Goal: Information Seeking & Learning: Learn about a topic

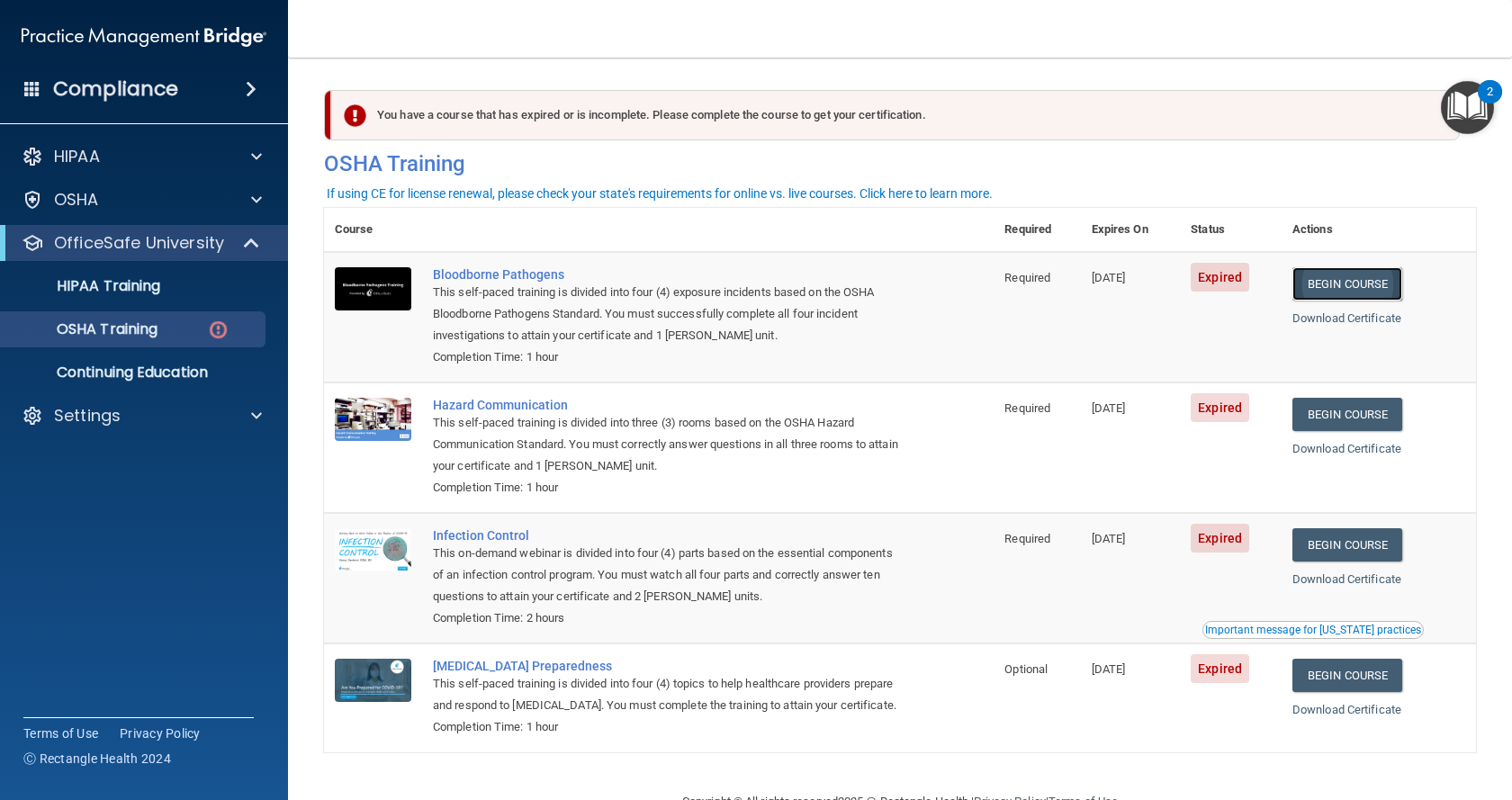
click at [1342, 284] on link "Begin Course" at bounding box center [1347, 284] width 110 height 34
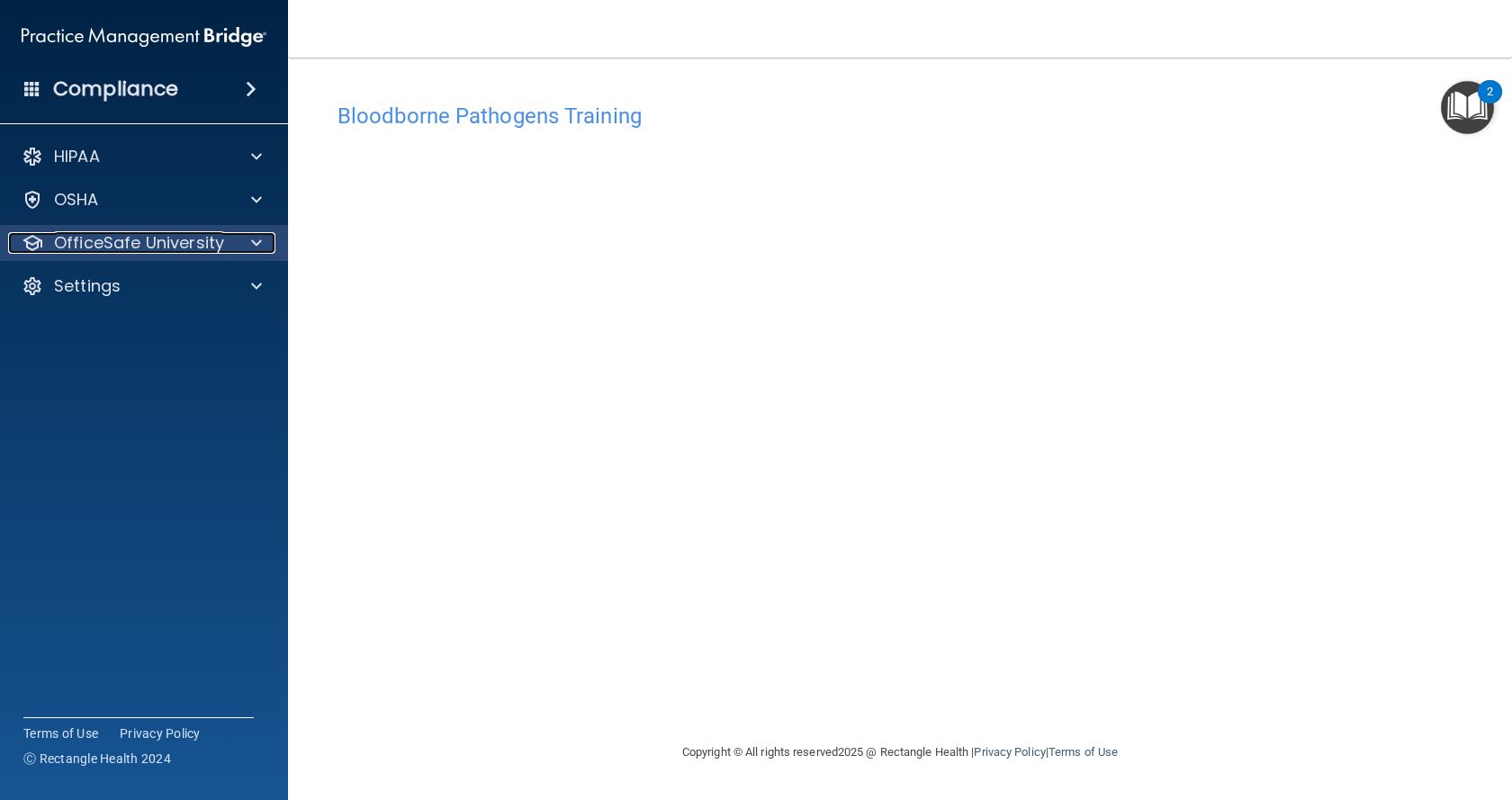
click at [223, 245] on div "OfficeSafe University" at bounding box center [120, 242] width 223 height 22
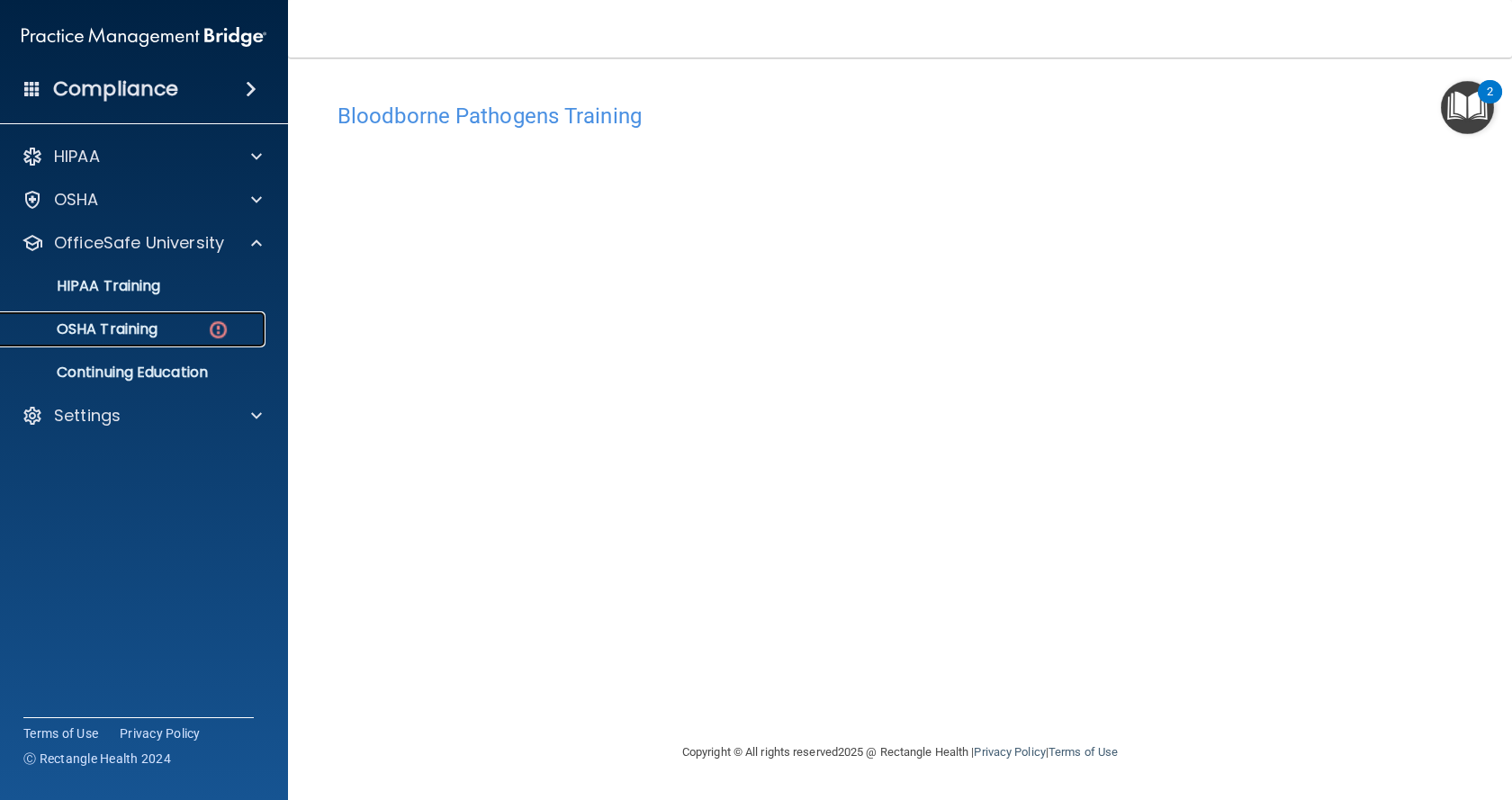
click at [196, 321] on div "OSHA Training" at bounding box center [134, 328] width 245 height 18
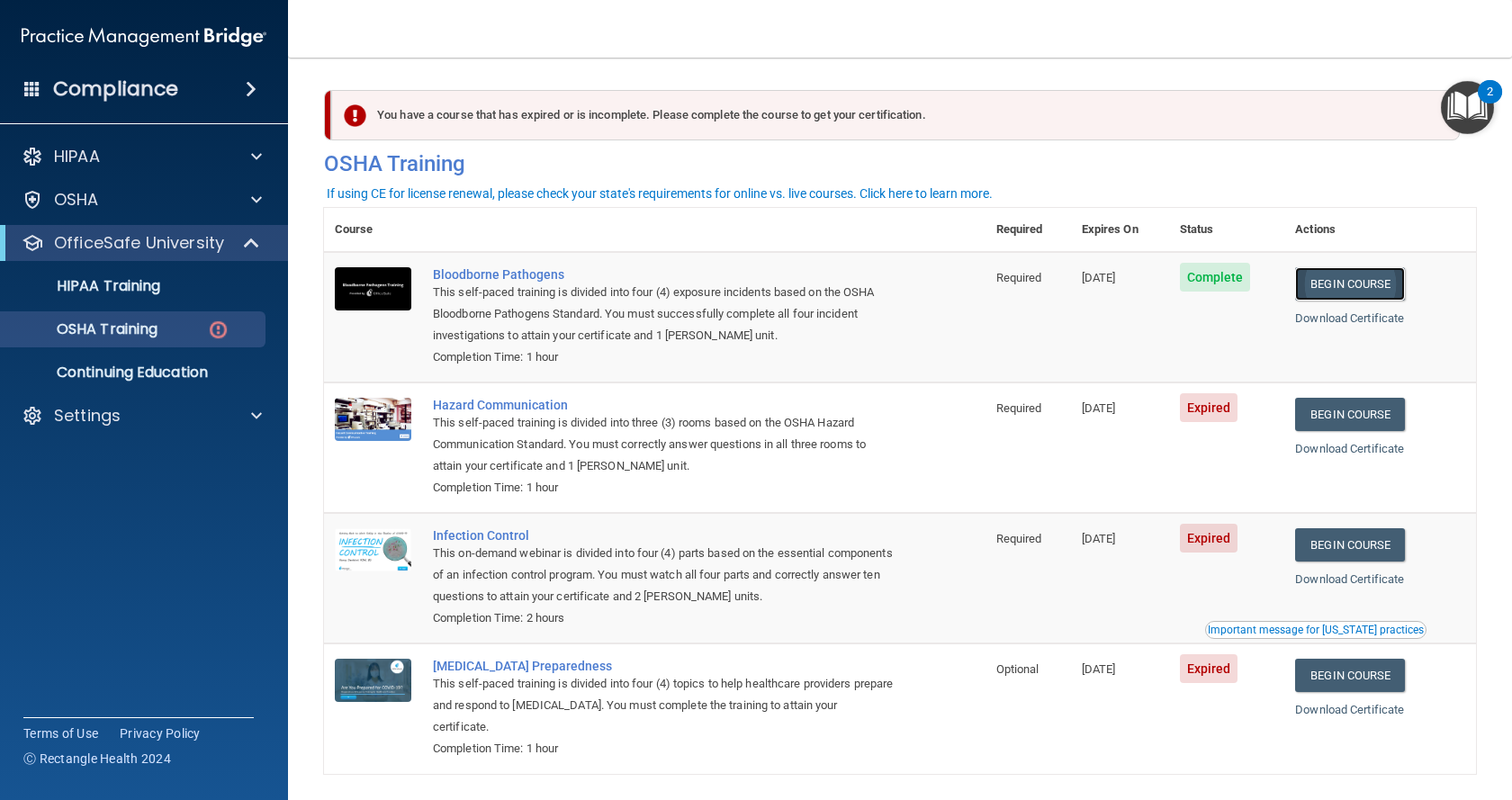
click at [1329, 279] on link "Begin Course" at bounding box center [1350, 284] width 110 height 34
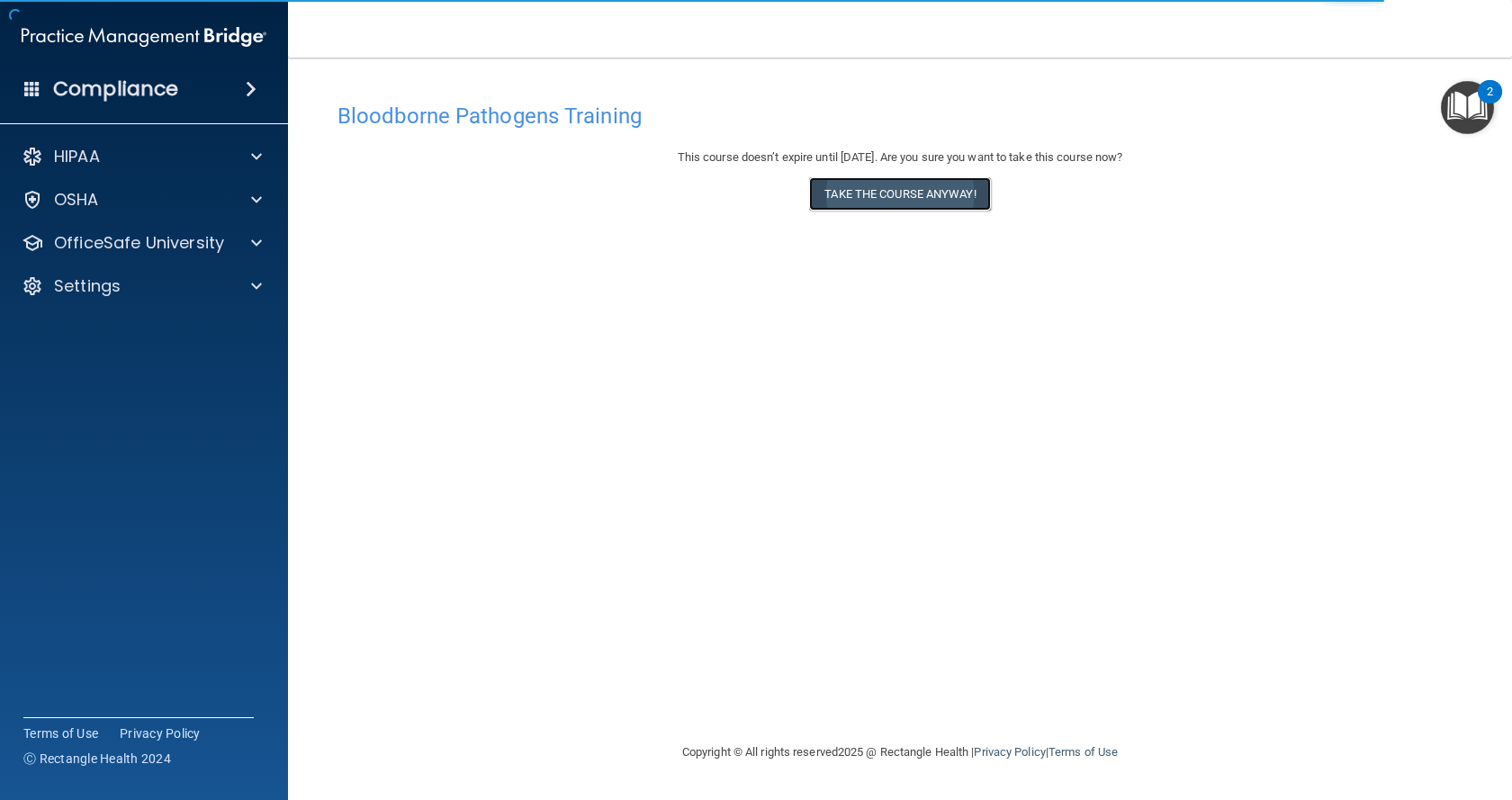
click at [924, 189] on button "Take the course anyway!" at bounding box center [899, 194] width 181 height 34
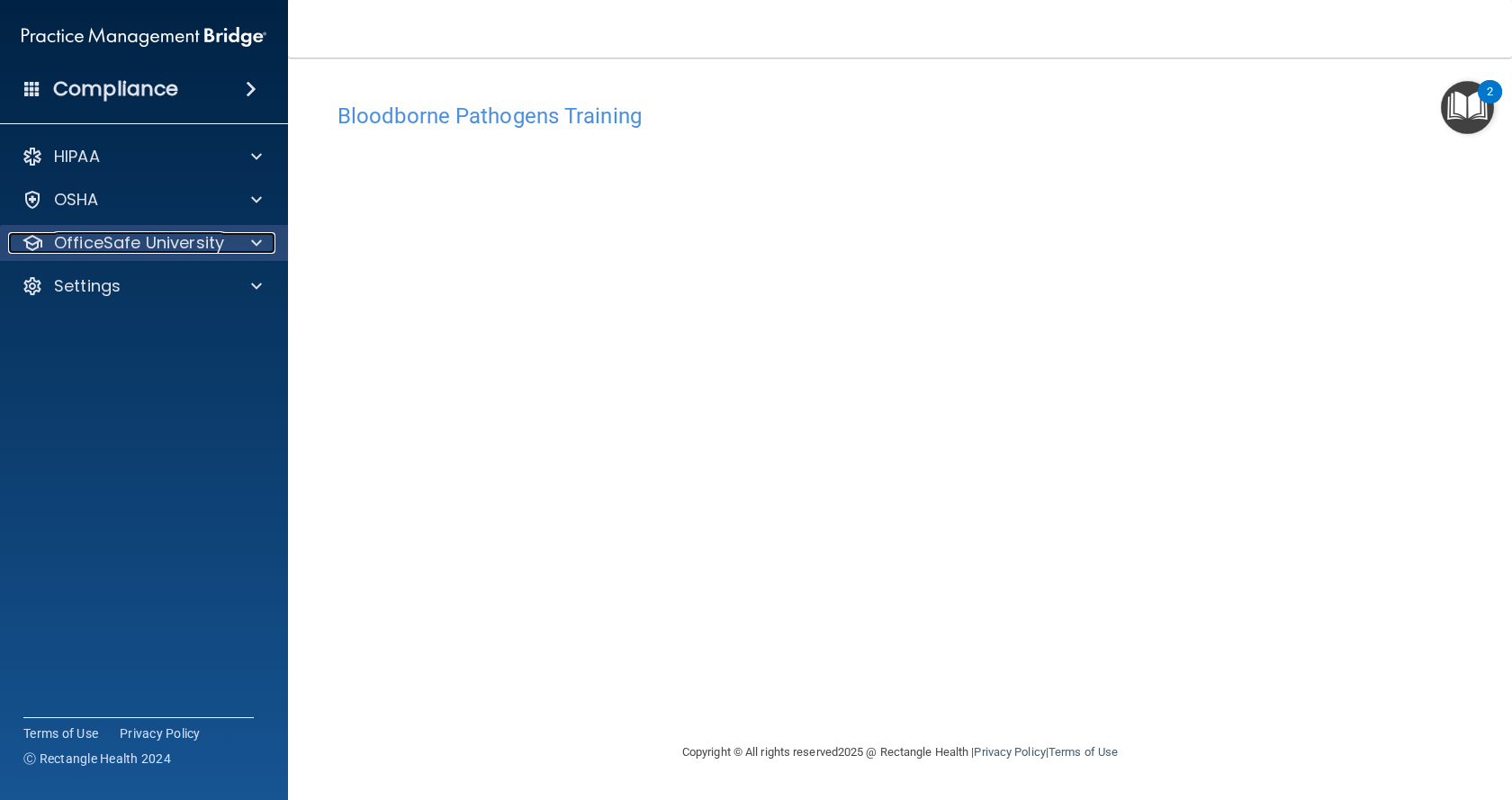
click at [242, 241] on div at bounding box center [254, 242] width 45 height 22
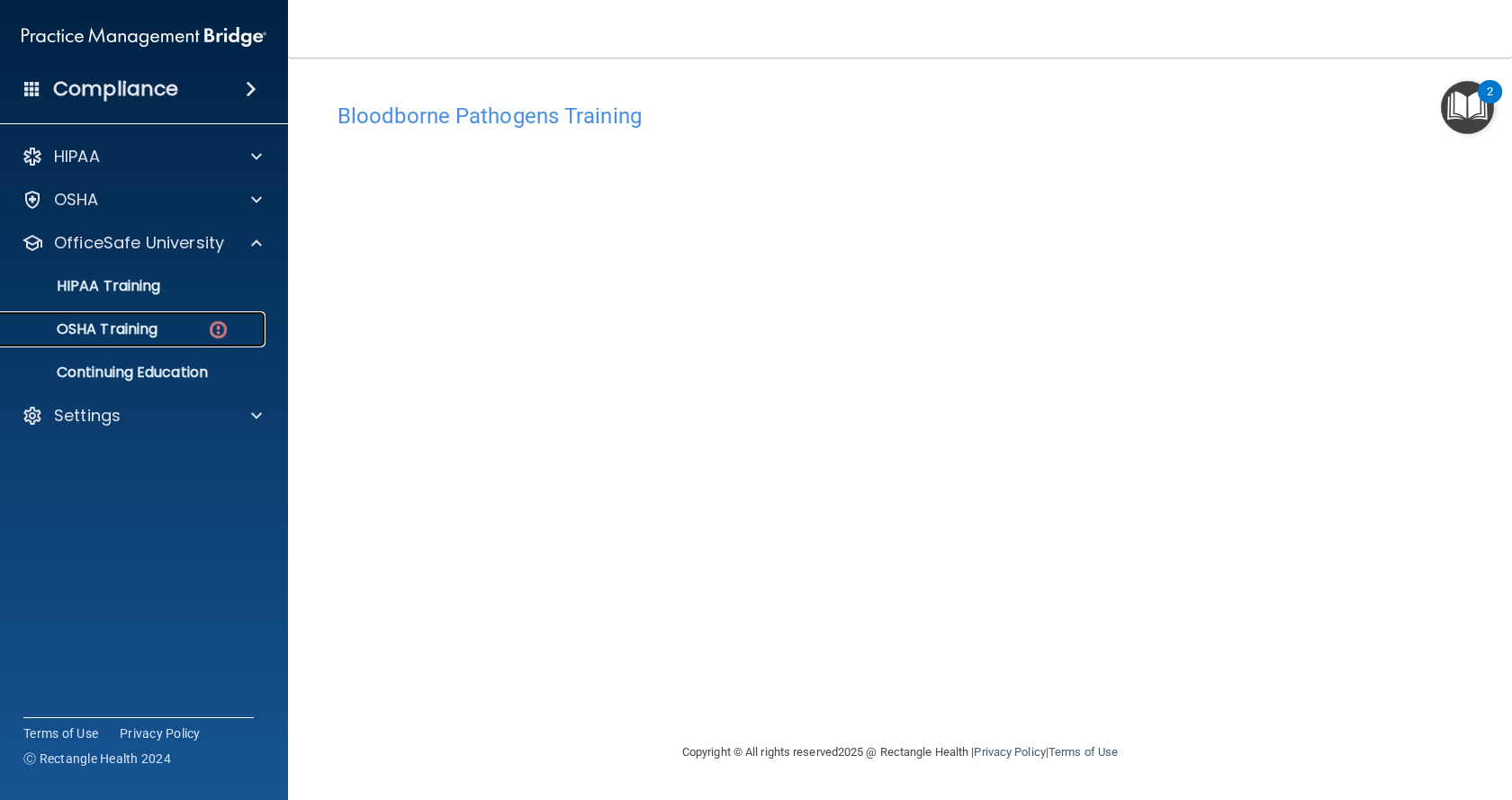
click at [204, 324] on div "OSHA Training" at bounding box center [134, 328] width 245 height 18
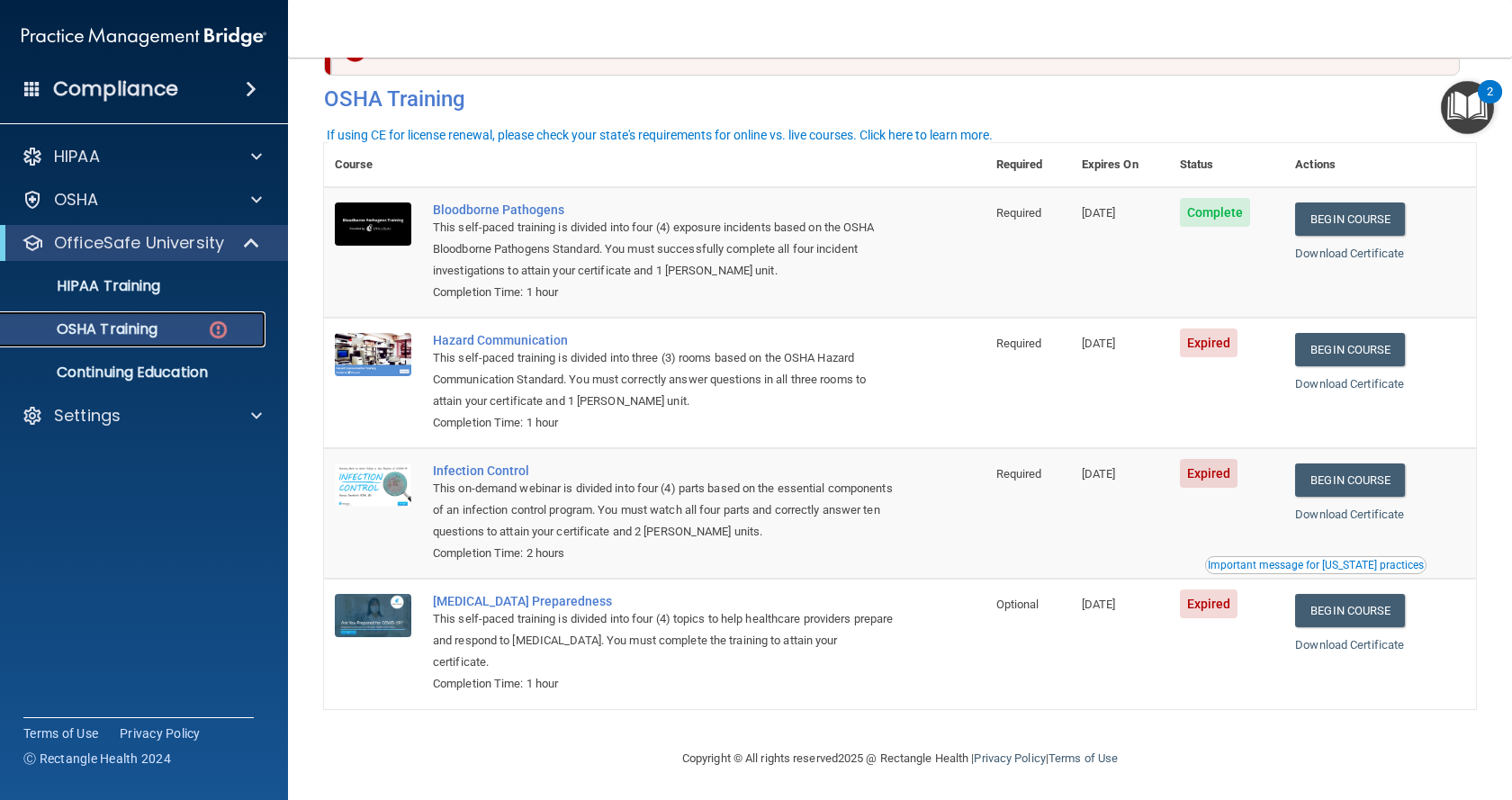
scroll to position [71, 0]
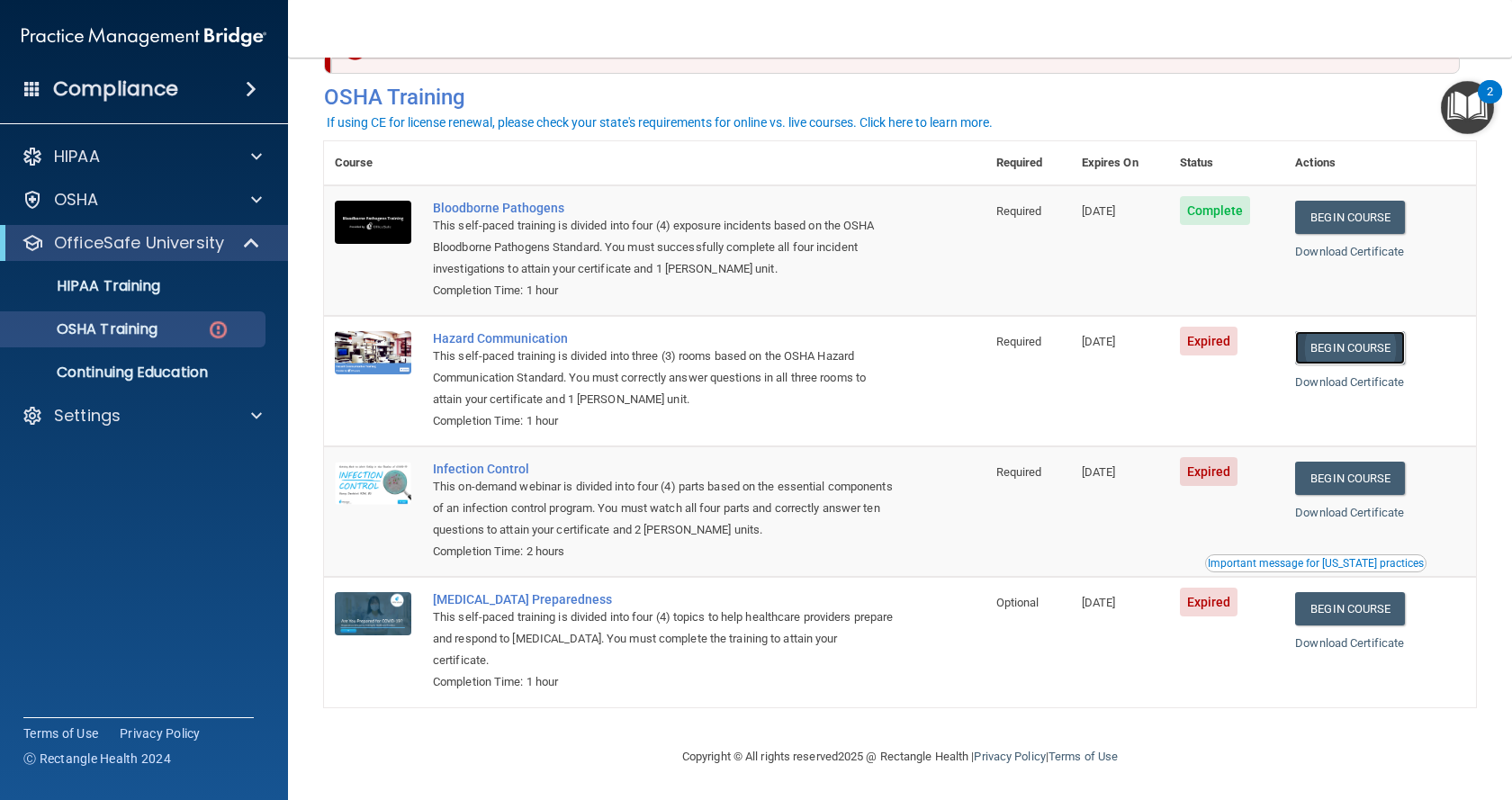
click at [1346, 342] on link "Begin Course" at bounding box center [1350, 348] width 110 height 34
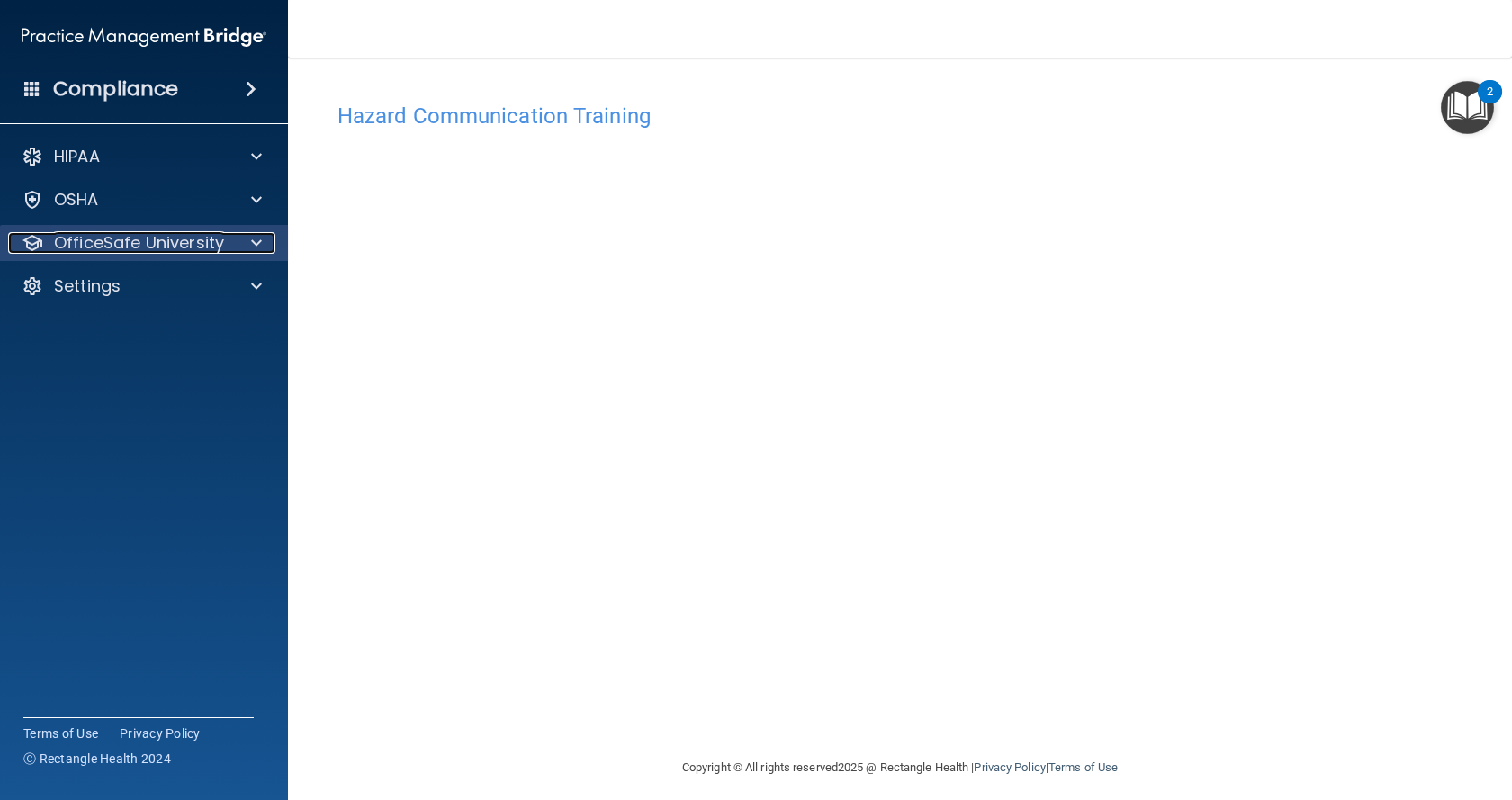
click at [257, 243] on span at bounding box center [257, 242] width 11 height 22
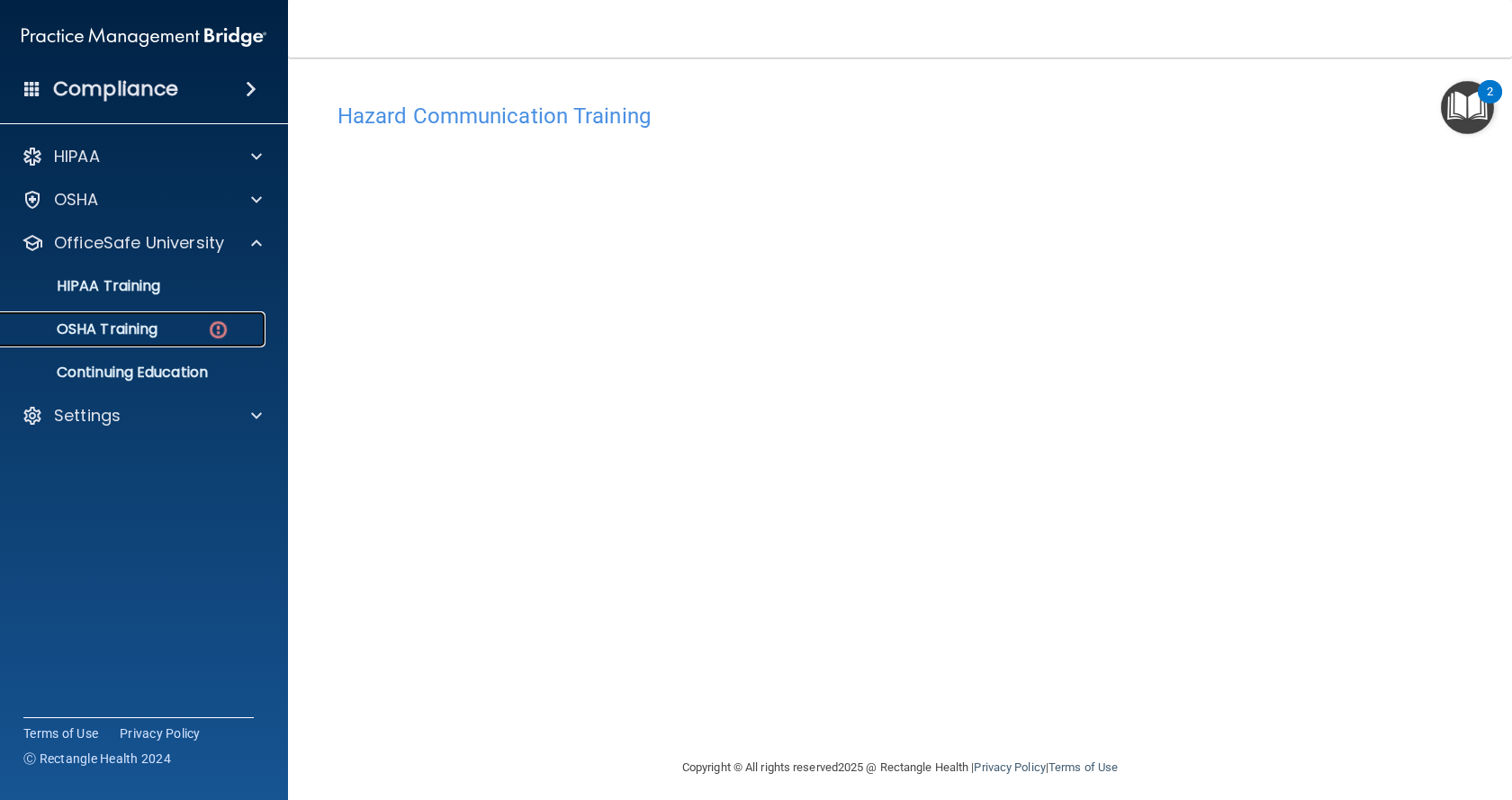
click at [171, 334] on div "OSHA Training" at bounding box center [134, 328] width 245 height 18
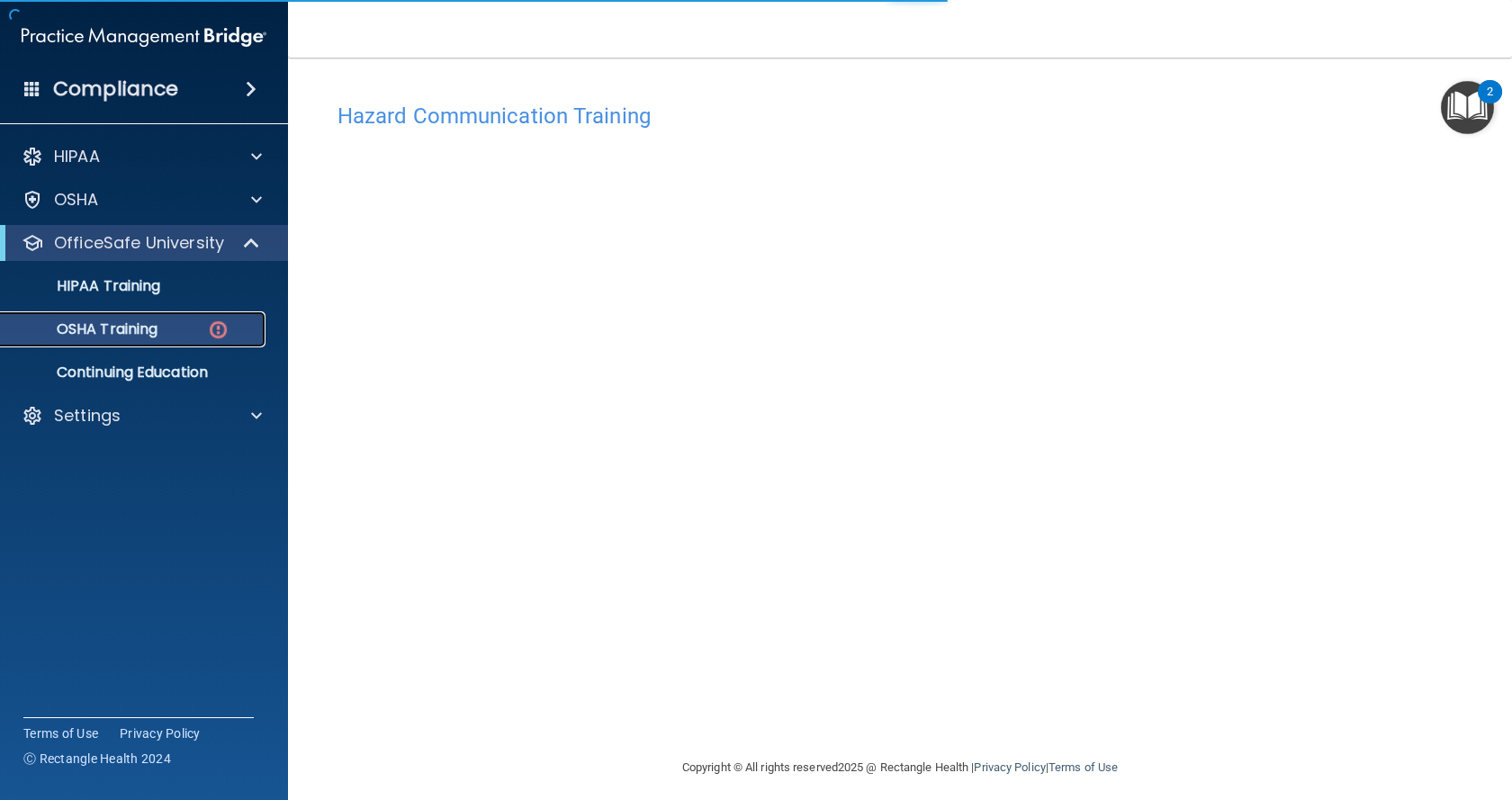
click at [72, 343] on link "OSHA Training" at bounding box center [124, 329] width 284 height 36
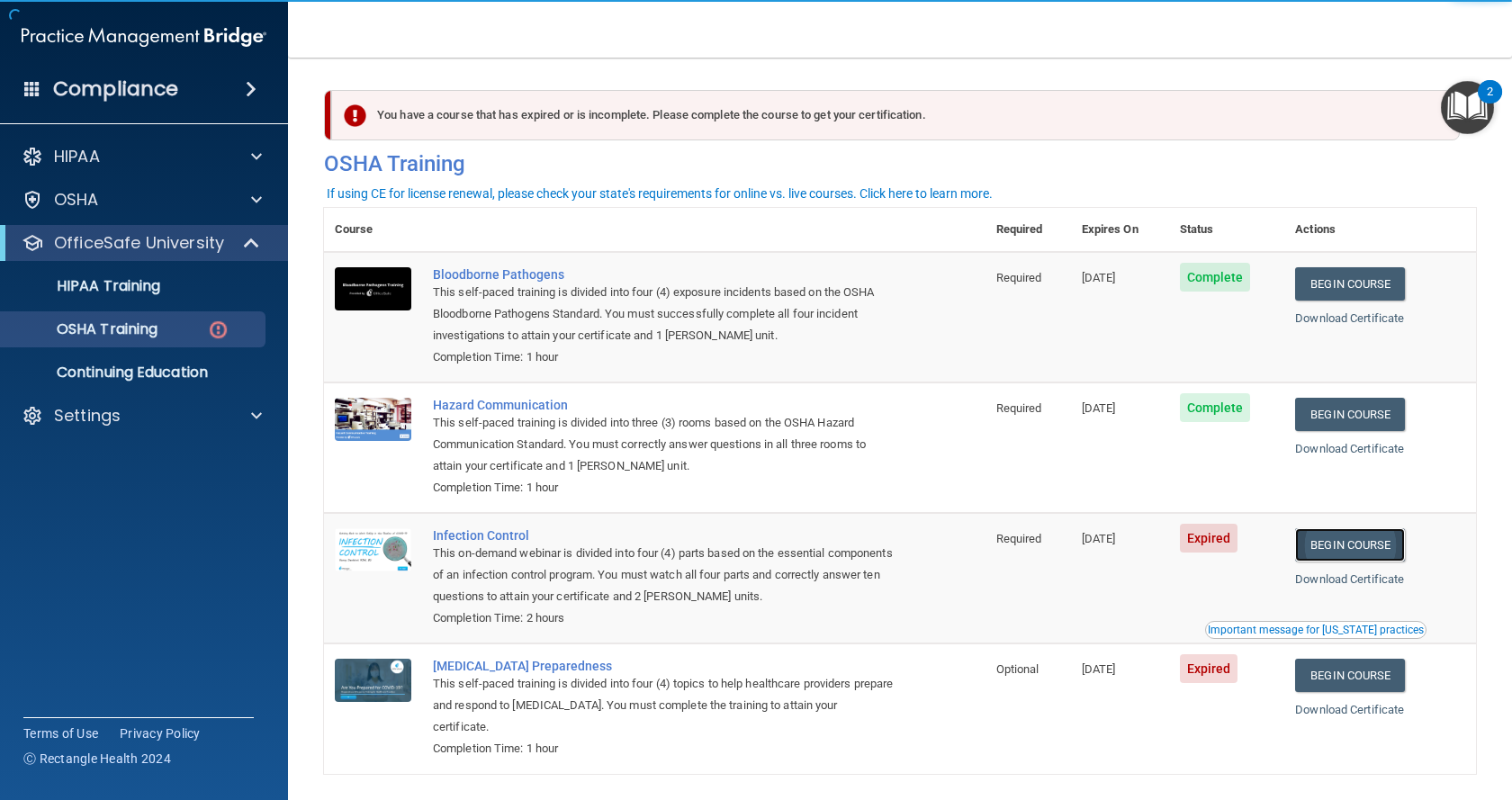
click at [1373, 539] on link "Begin Course" at bounding box center [1350, 545] width 110 height 34
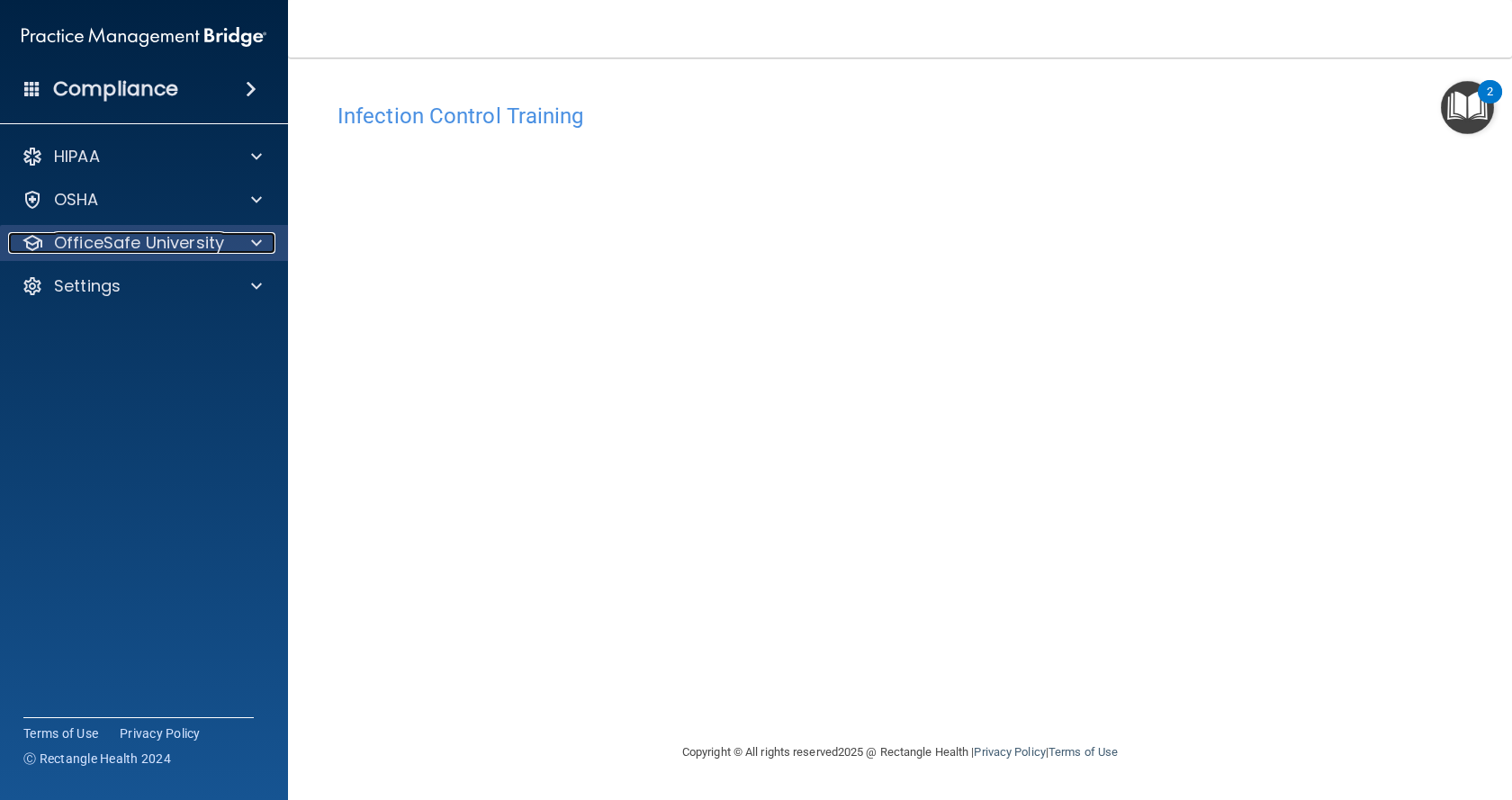
click at [213, 241] on p "OfficeSafe University" at bounding box center [139, 242] width 170 height 22
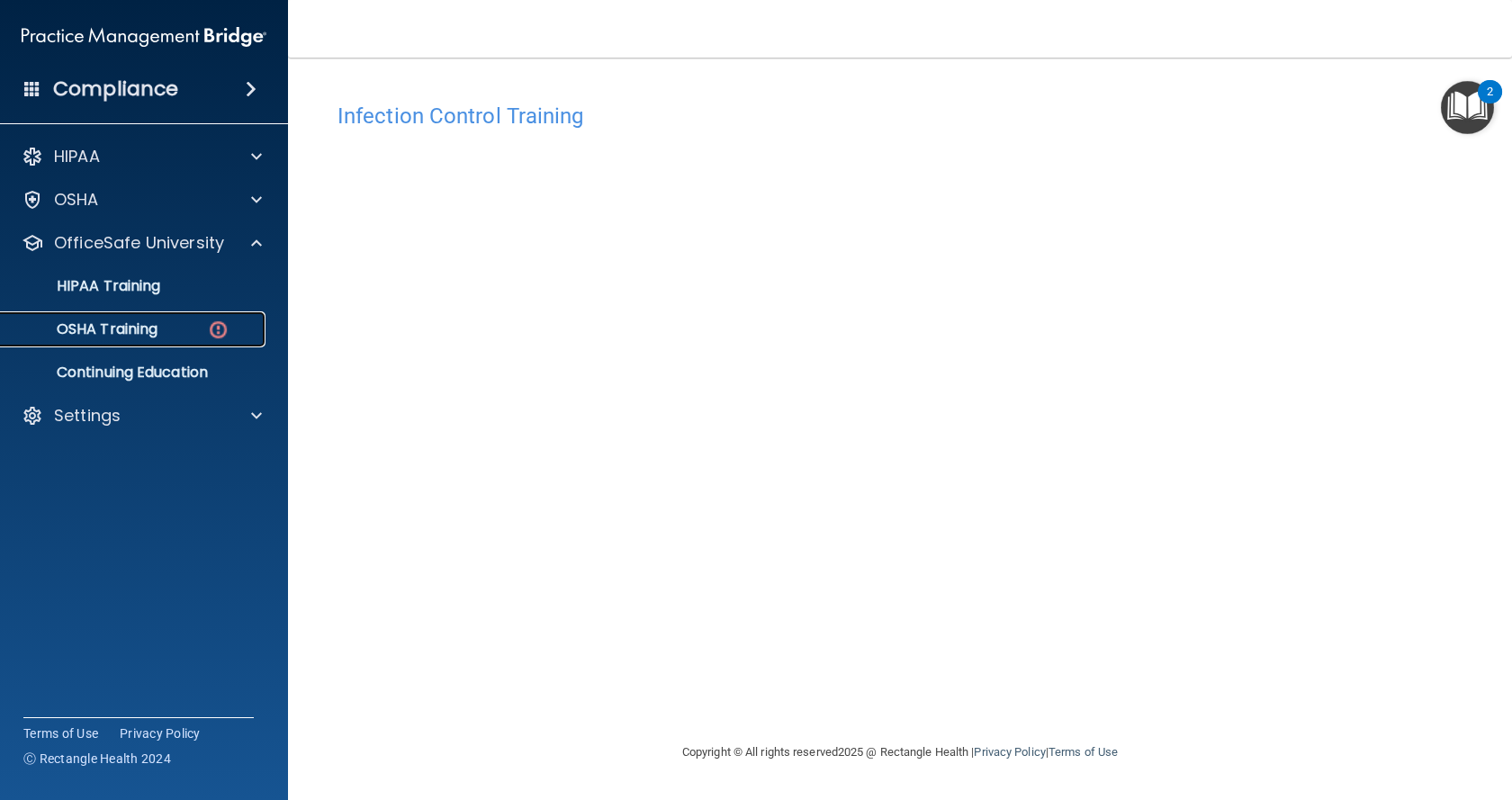
click at [198, 324] on div "OSHA Training" at bounding box center [134, 328] width 245 height 18
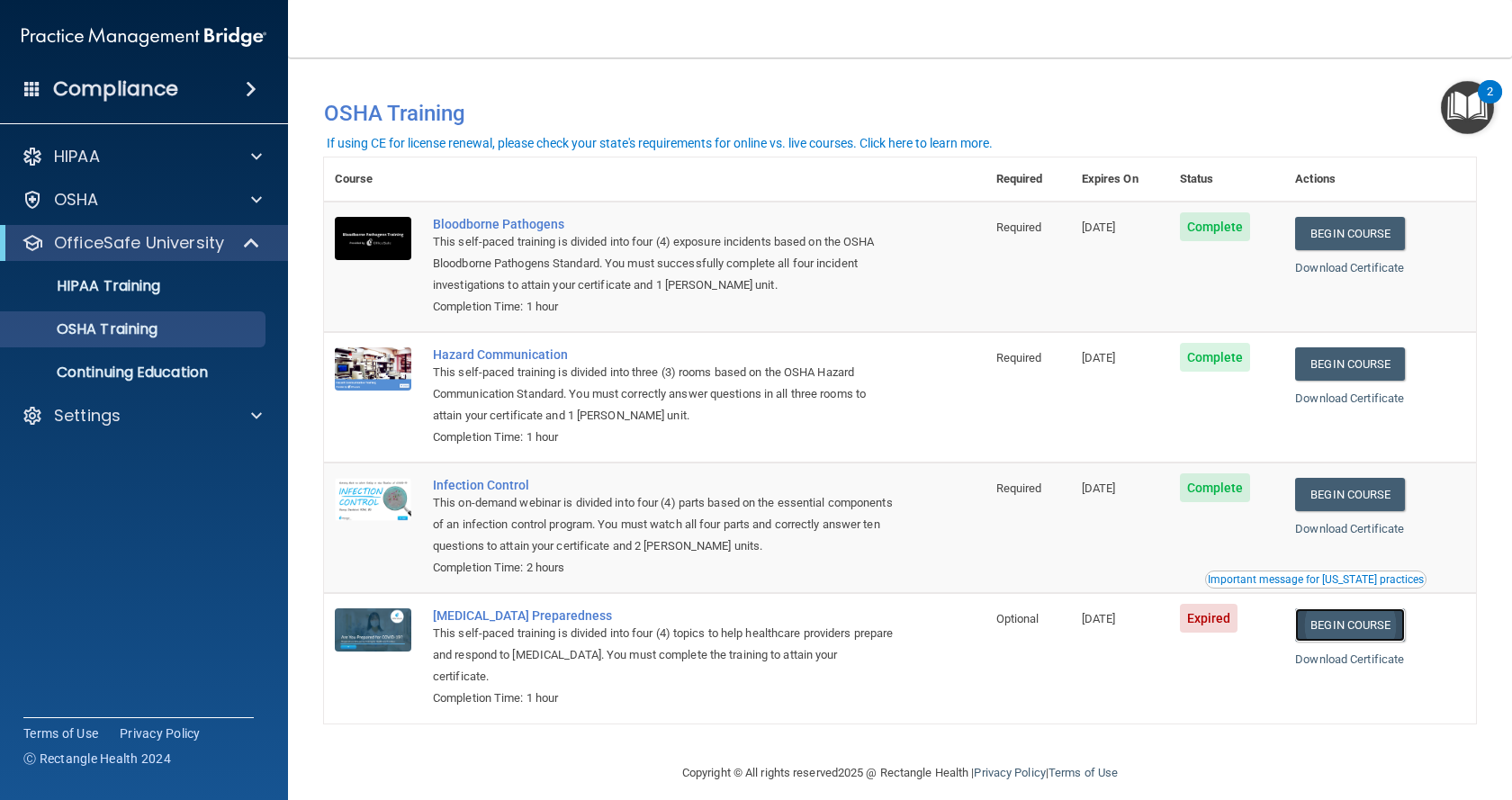
click at [1373, 626] on link "Begin Course" at bounding box center [1350, 625] width 110 height 34
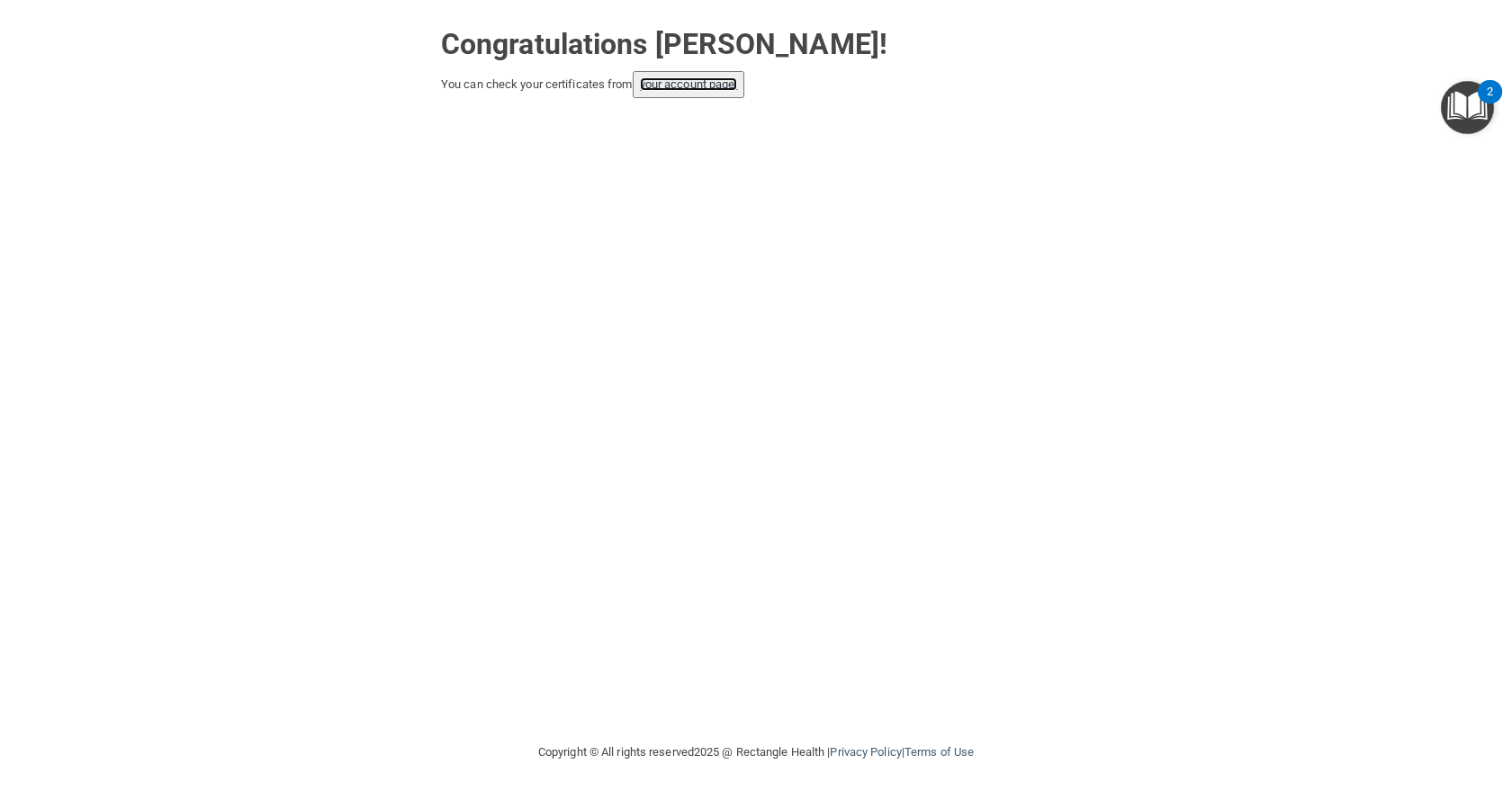
click at [706, 88] on link "your account page!" at bounding box center [689, 84] width 98 height 13
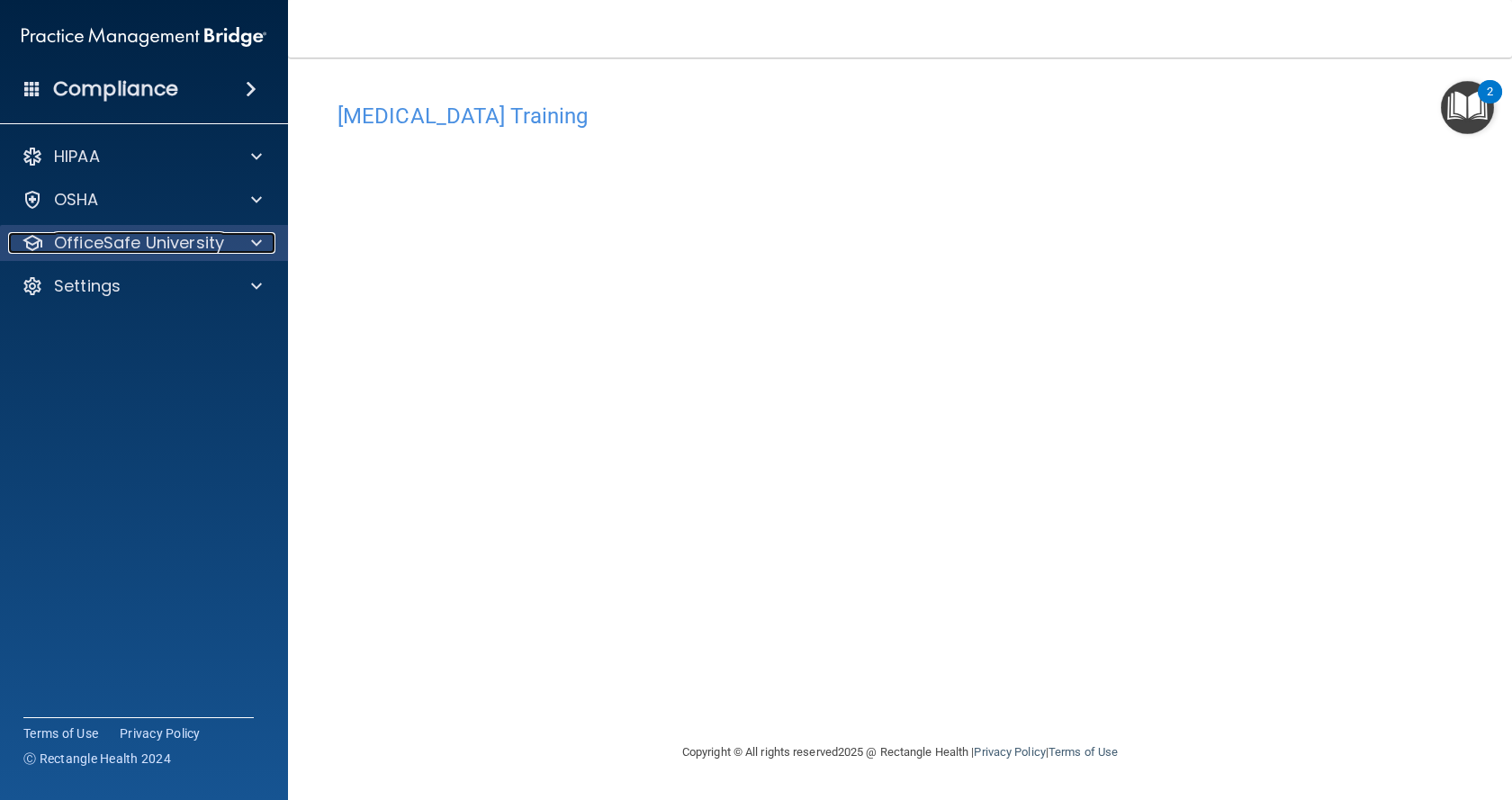
click at [240, 241] on div at bounding box center [254, 242] width 45 height 22
